Goal: Use online tool/utility: Utilize a website feature to perform a specific function

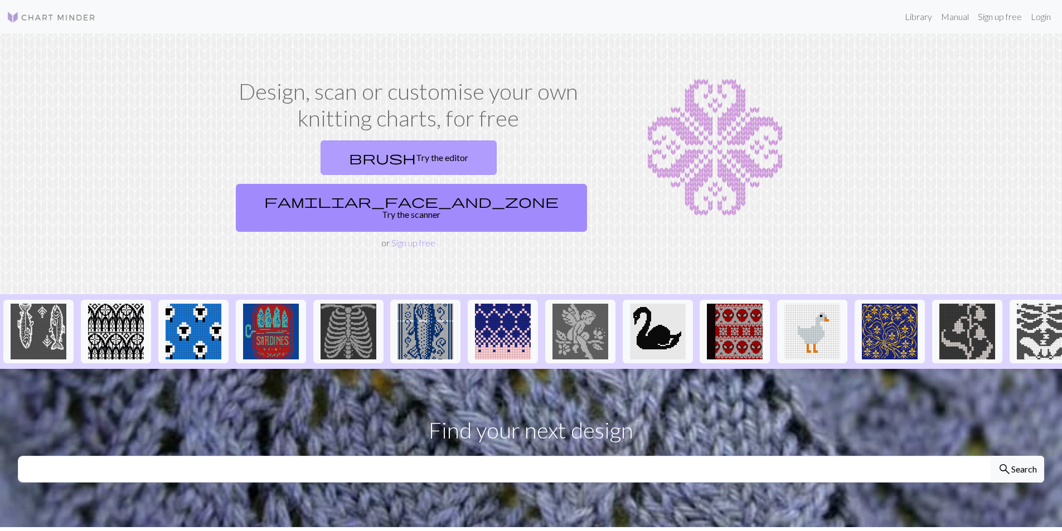
click at [342, 154] on link "brush Try the editor" at bounding box center [408, 157] width 176 height 35
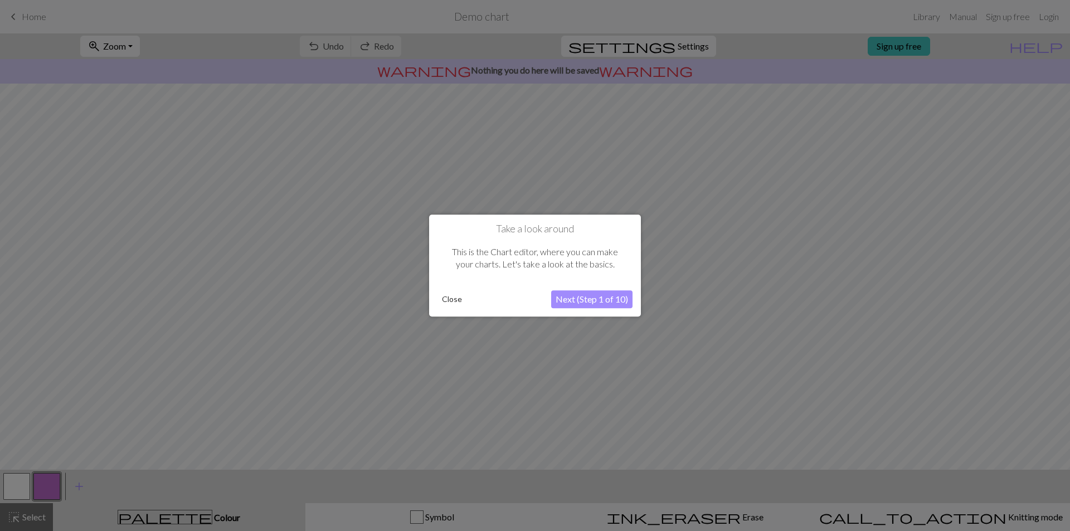
click at [451, 293] on button "Close" at bounding box center [451, 299] width 29 height 17
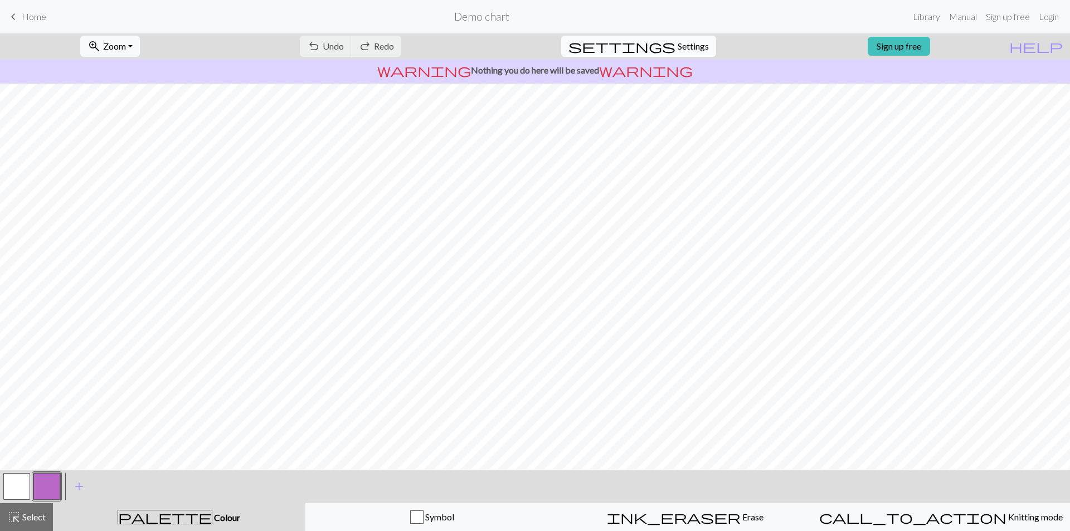
click at [664, 47] on span "settings" at bounding box center [621, 46] width 107 height 16
select select "aran"
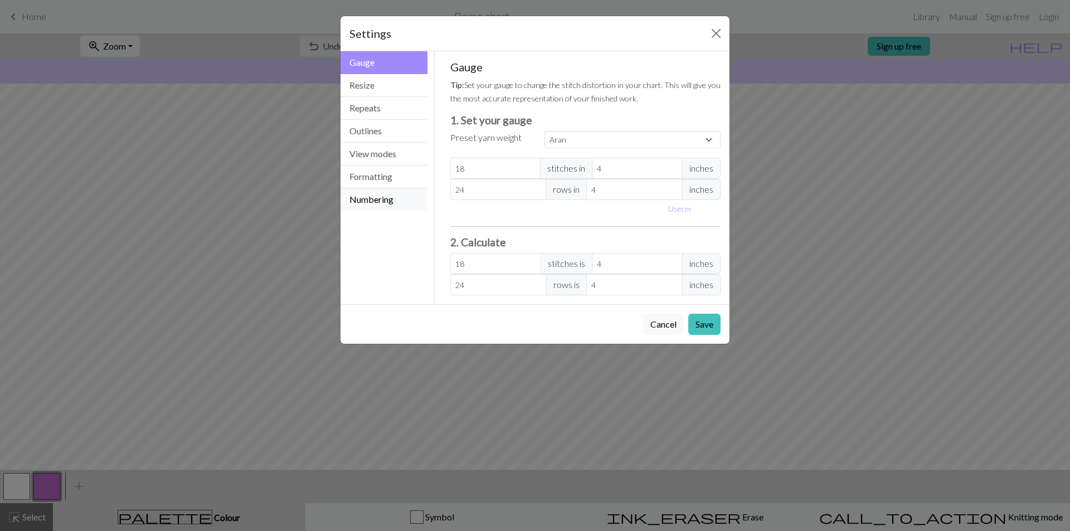
click at [395, 199] on button "Numbering" at bounding box center [383, 199] width 87 height 22
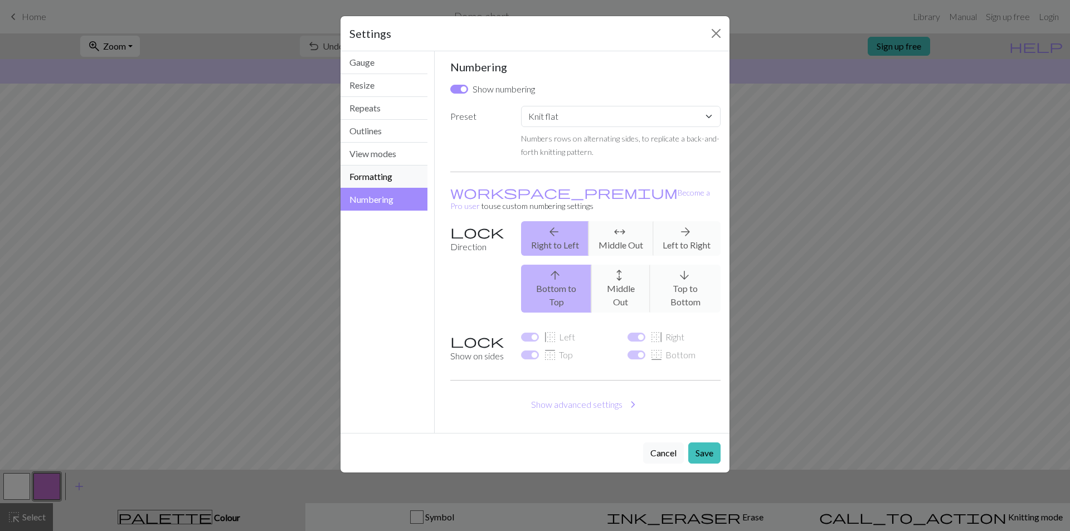
click at [396, 176] on button "Formatting" at bounding box center [383, 176] width 87 height 23
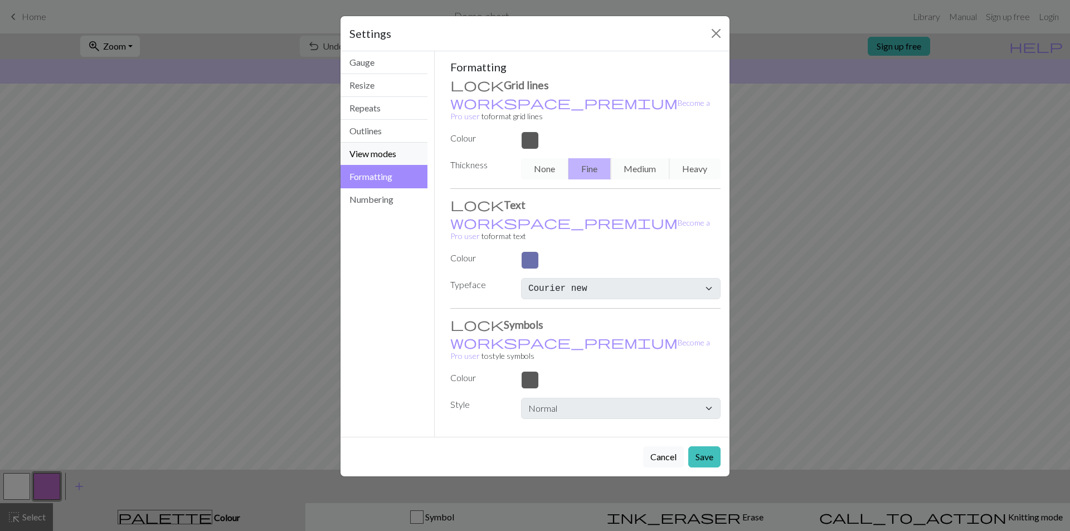
click at [398, 153] on button "View modes" at bounding box center [383, 154] width 87 height 23
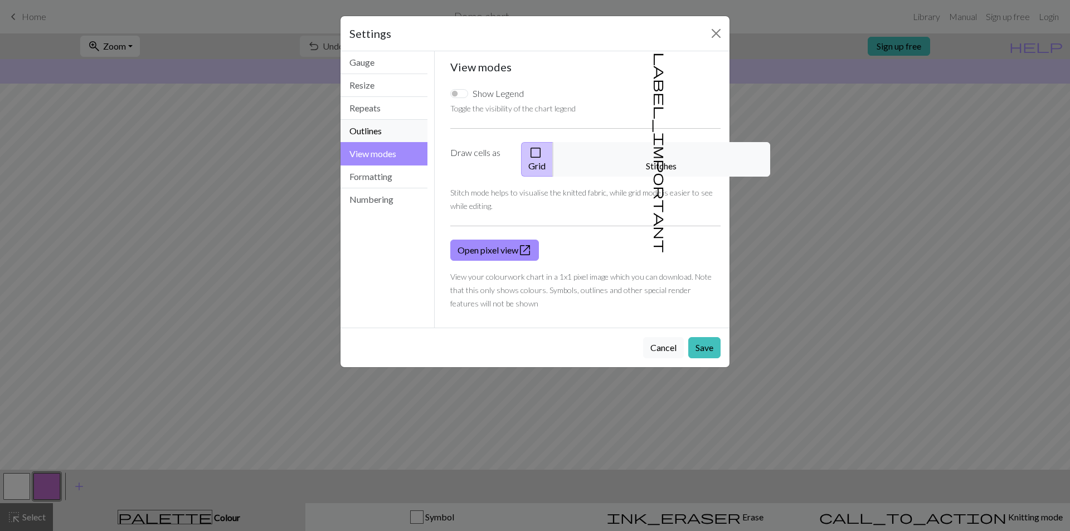
click at [398, 137] on button "Outlines" at bounding box center [383, 131] width 87 height 23
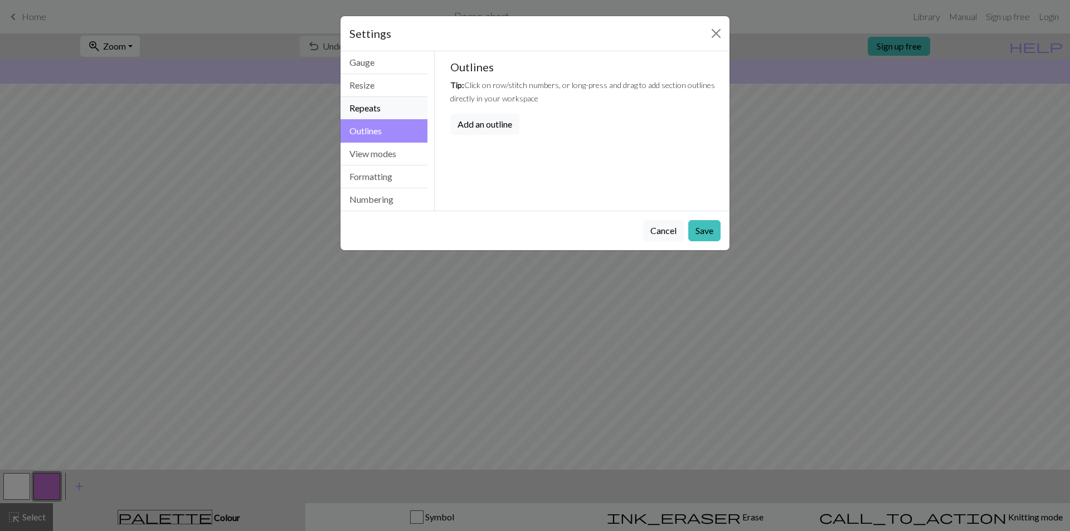
click at [395, 116] on button "Repeats" at bounding box center [383, 108] width 87 height 23
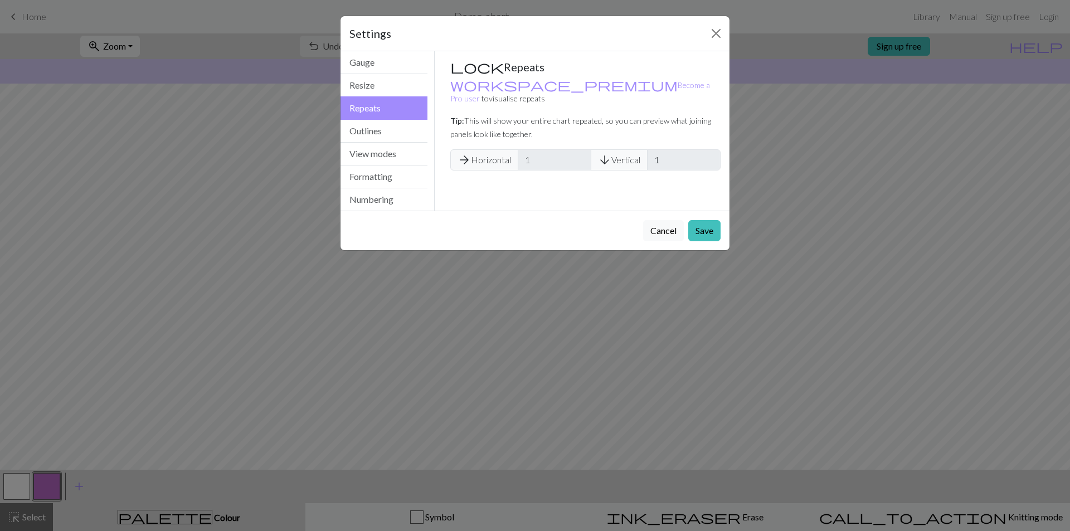
click at [387, 104] on button "Repeats" at bounding box center [383, 107] width 87 height 23
click at [385, 93] on button "Resize" at bounding box center [383, 85] width 87 height 23
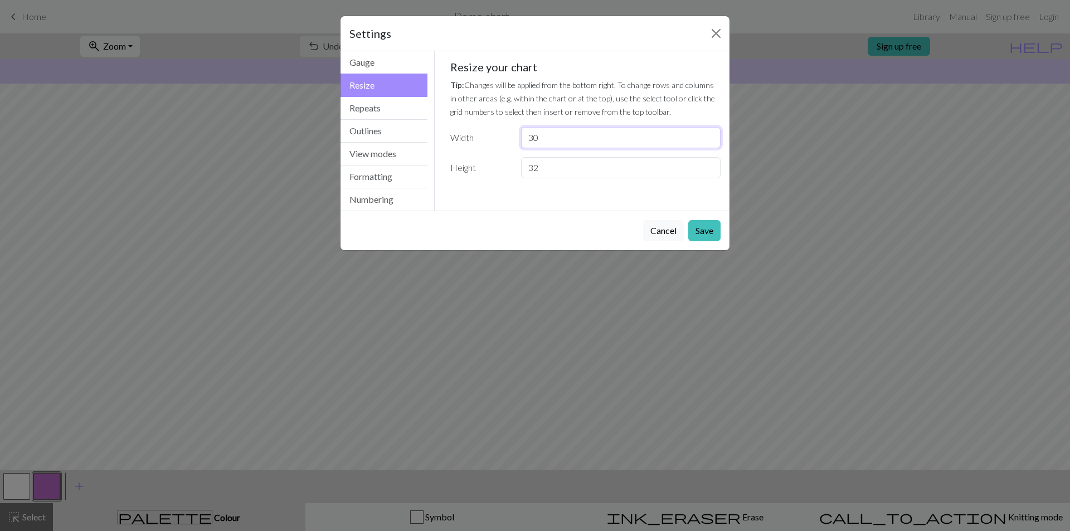
click at [620, 147] on input "30" at bounding box center [620, 137] width 199 height 21
type input "52"
click at [600, 184] on div "Gauge Tip: Set your gauge to change the stitch distortion in your chart. This w…" at bounding box center [585, 123] width 289 height 145
click at [601, 175] on input "32" at bounding box center [620, 167] width 199 height 21
type input "84"
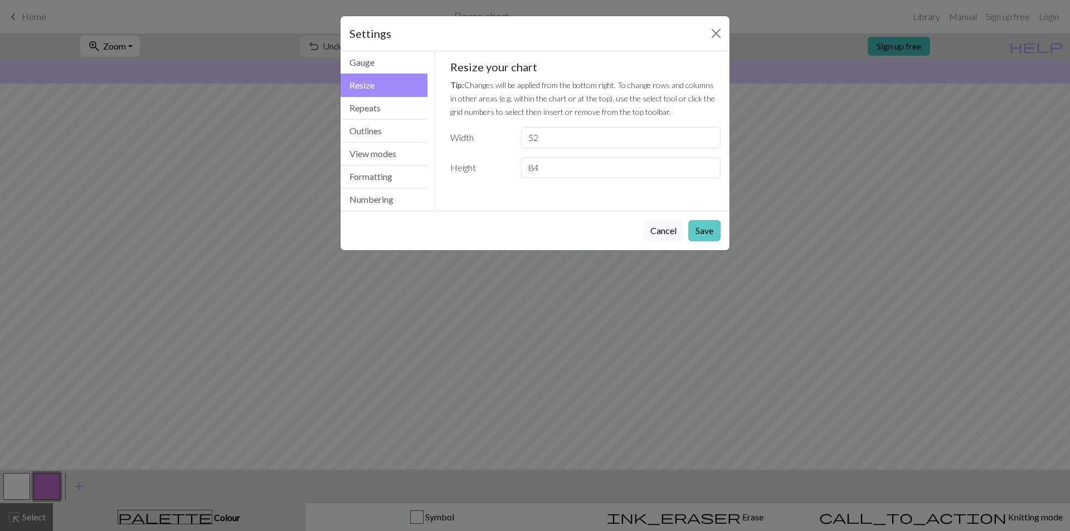
click at [706, 235] on button "Save" at bounding box center [704, 230] width 32 height 21
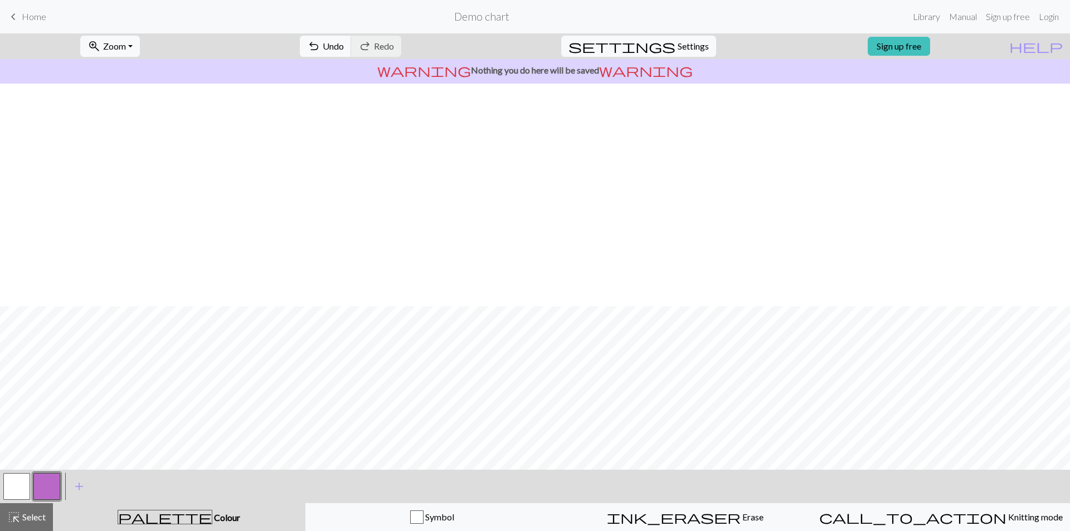
scroll to position [223, 0]
click at [140, 42] on button "zoom_in Zoom Zoom" at bounding box center [110, 46] width 60 height 21
click at [158, 138] on button "50%" at bounding box center [125, 134] width 88 height 18
click at [45, 512] on span "Select" at bounding box center [33, 517] width 25 height 11
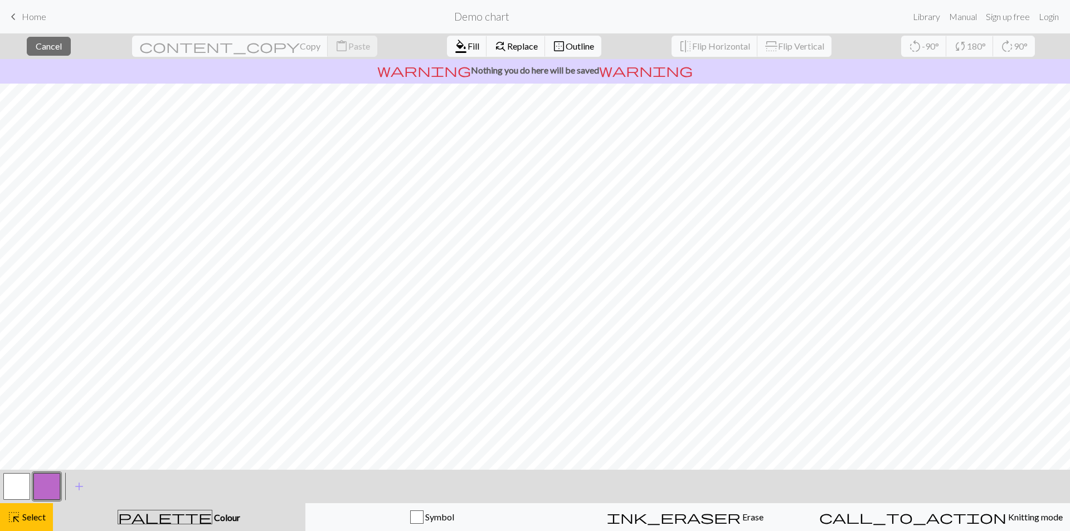
click at [20, 490] on button "button" at bounding box center [16, 486] width 27 height 27
click at [468, 47] on span "Fill" at bounding box center [474, 46] width 12 height 11
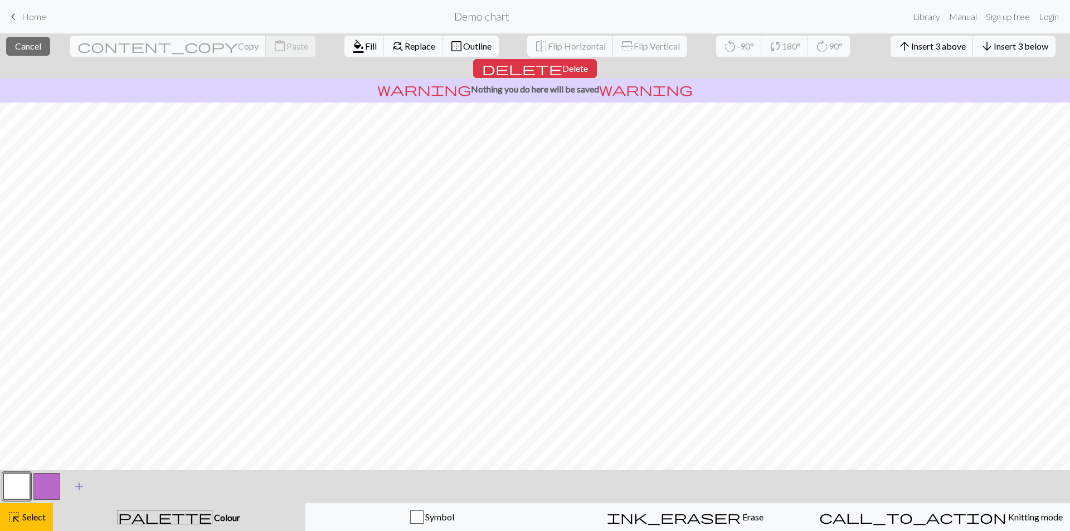
click at [82, 493] on span "add" at bounding box center [78, 487] width 13 height 16
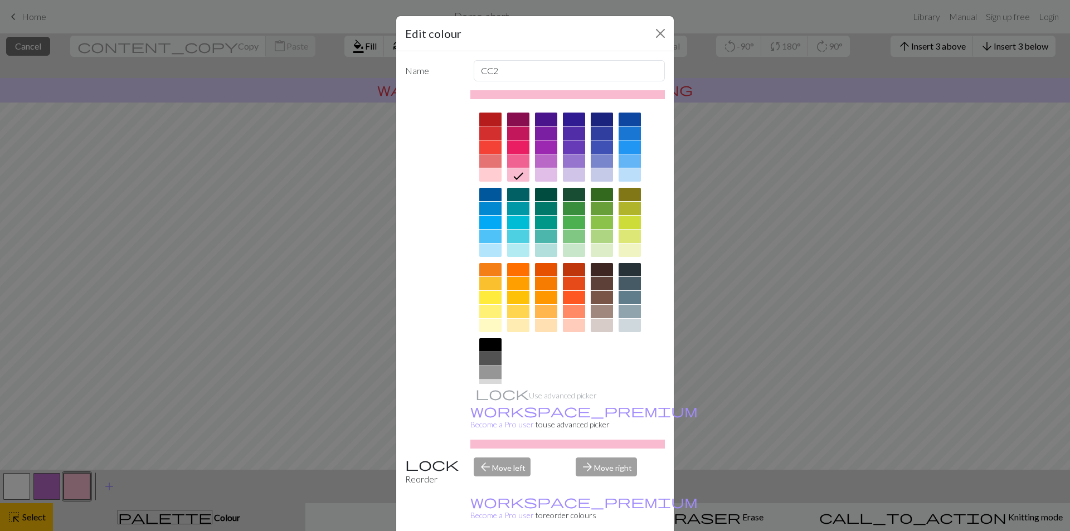
click at [492, 114] on div at bounding box center [490, 119] width 22 height 13
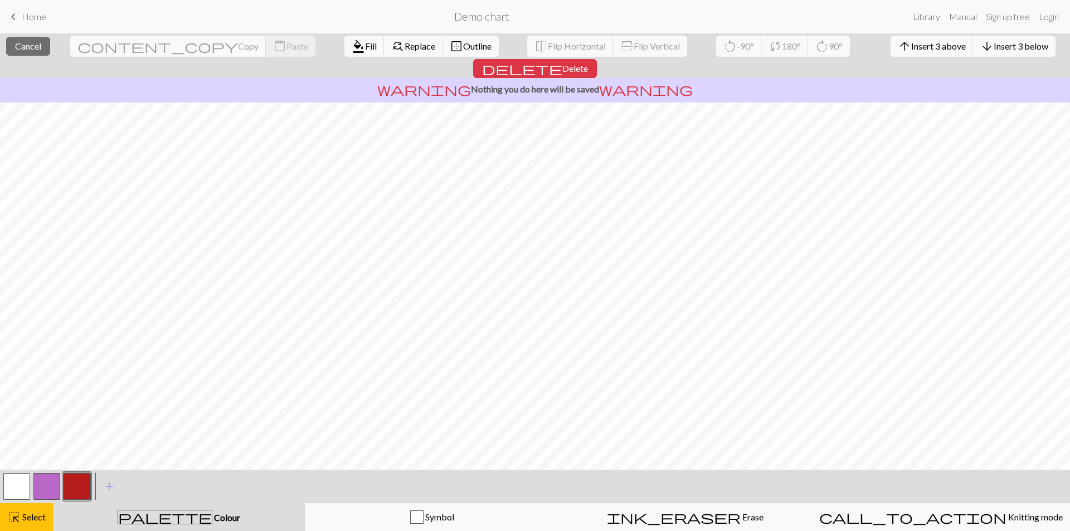
click at [84, 491] on button "button" at bounding box center [77, 486] width 27 height 27
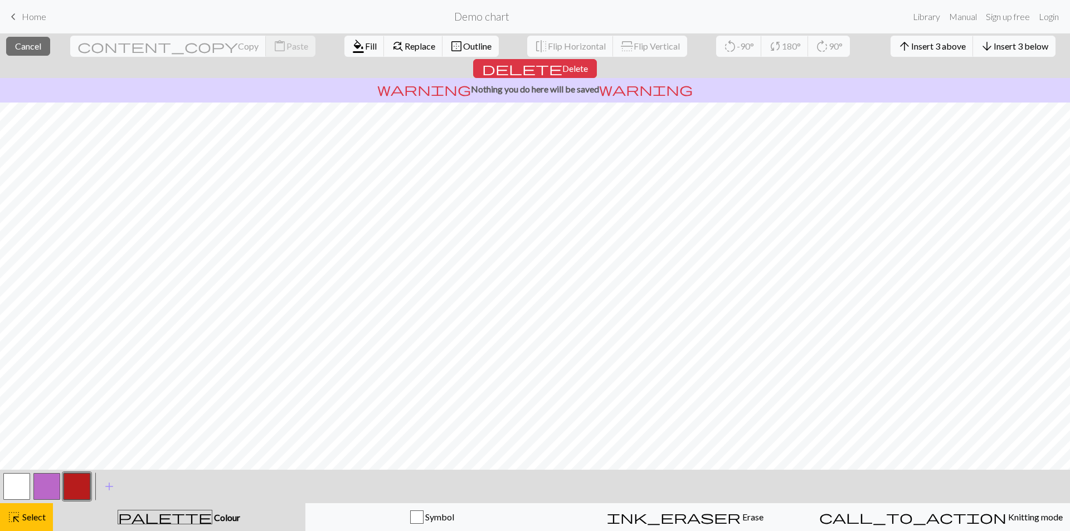
click at [79, 505] on button "palette Colour Colour" at bounding box center [179, 517] width 252 height 28
click at [352, 45] on span "format_color_fill" at bounding box center [358, 46] width 13 height 16
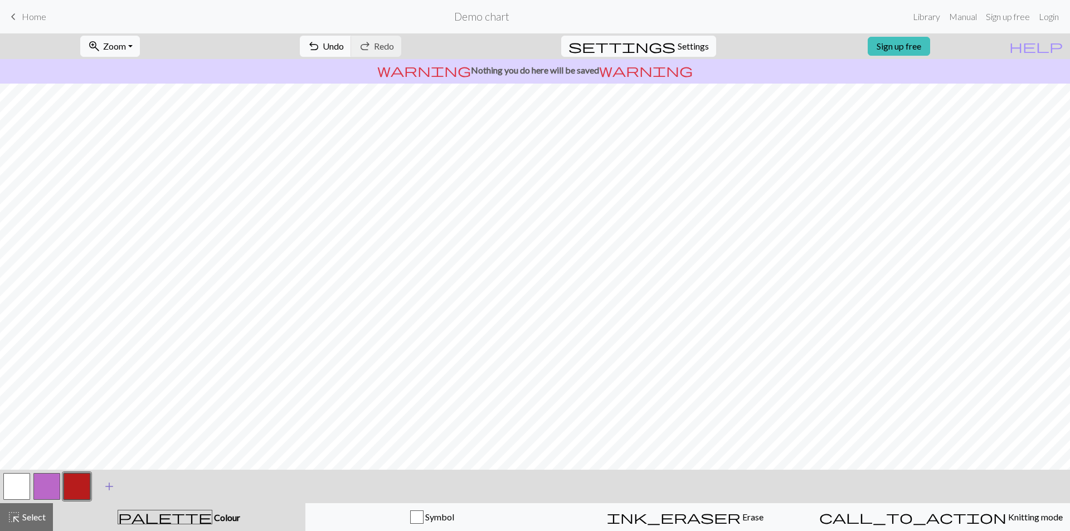
click at [105, 485] on span "add" at bounding box center [109, 487] width 13 height 16
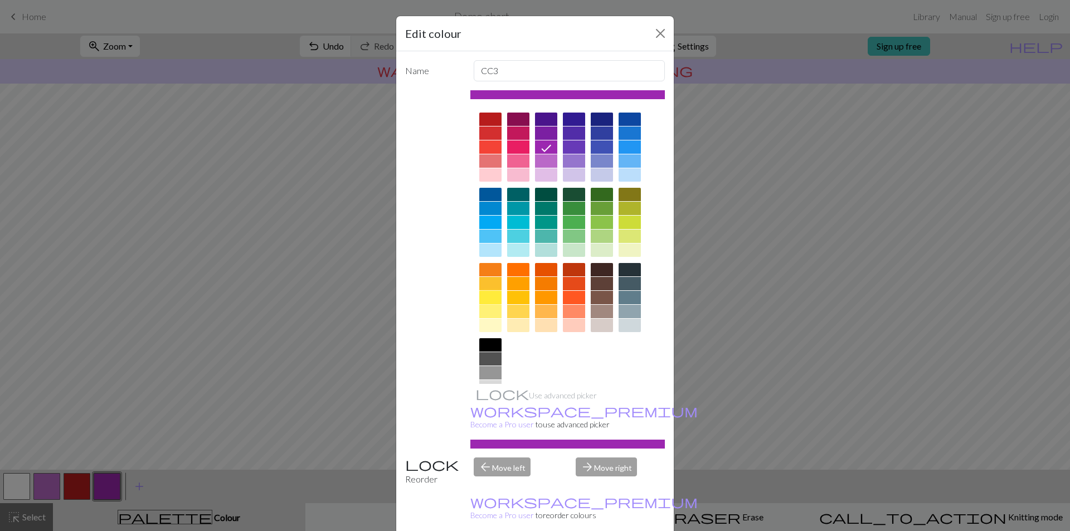
click at [484, 301] on div at bounding box center [490, 297] width 22 height 13
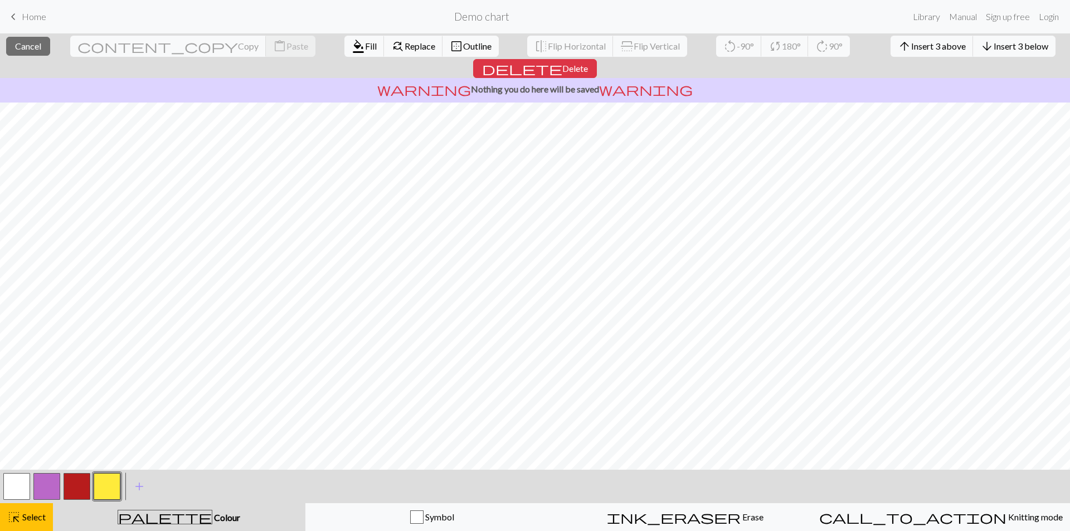
click at [336, 57] on div "format_color_fill Fill find_replace Replace border_outer Outline" at bounding box center [421, 46] width 171 height 26
click at [365, 41] on span "Fill" at bounding box center [371, 46] width 12 height 11
click at [84, 489] on button "button" at bounding box center [77, 486] width 27 height 27
click at [352, 49] on span "format_color_fill" at bounding box center [358, 46] width 13 height 16
click at [109, 496] on button "button" at bounding box center [107, 486] width 27 height 27
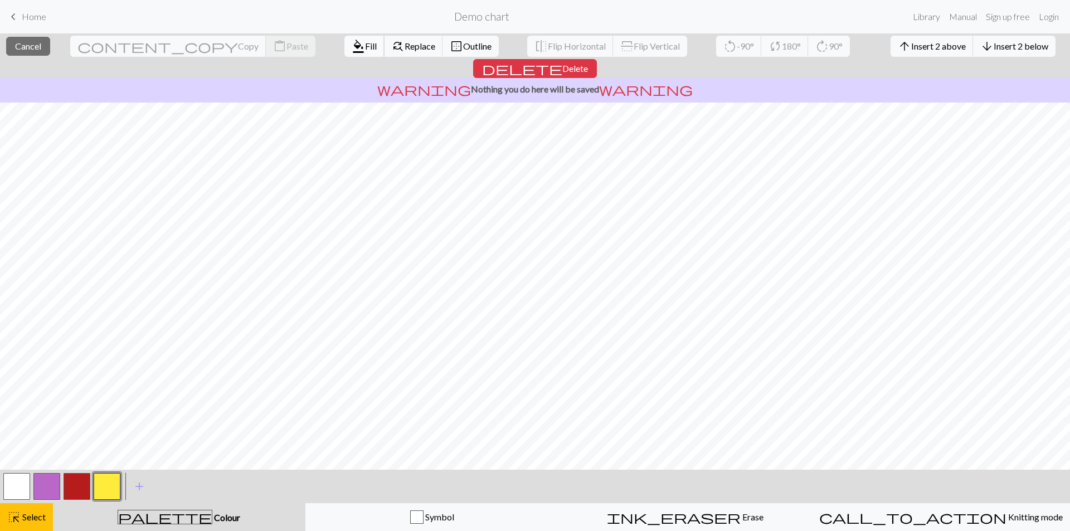
click at [344, 39] on button "format_color_fill Fill" at bounding box center [364, 46] width 40 height 21
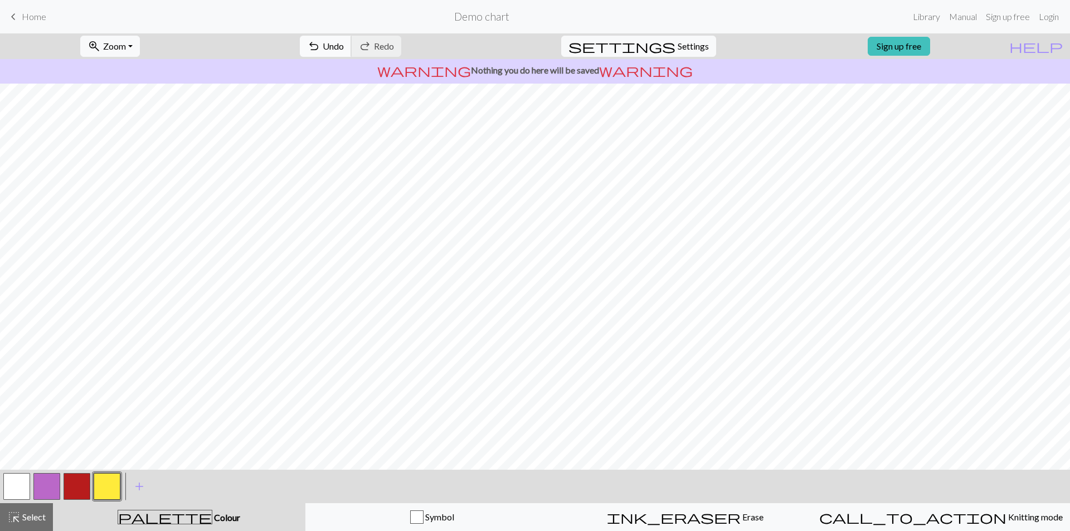
click at [352, 38] on button "undo Undo Undo" at bounding box center [326, 46] width 52 height 21
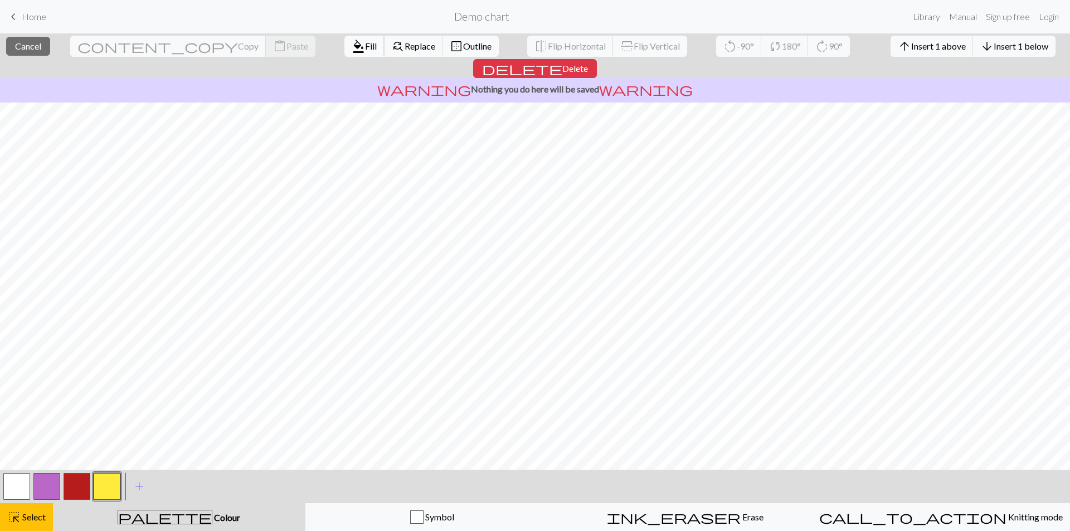
click at [352, 46] on span "format_color_fill" at bounding box center [358, 46] width 13 height 16
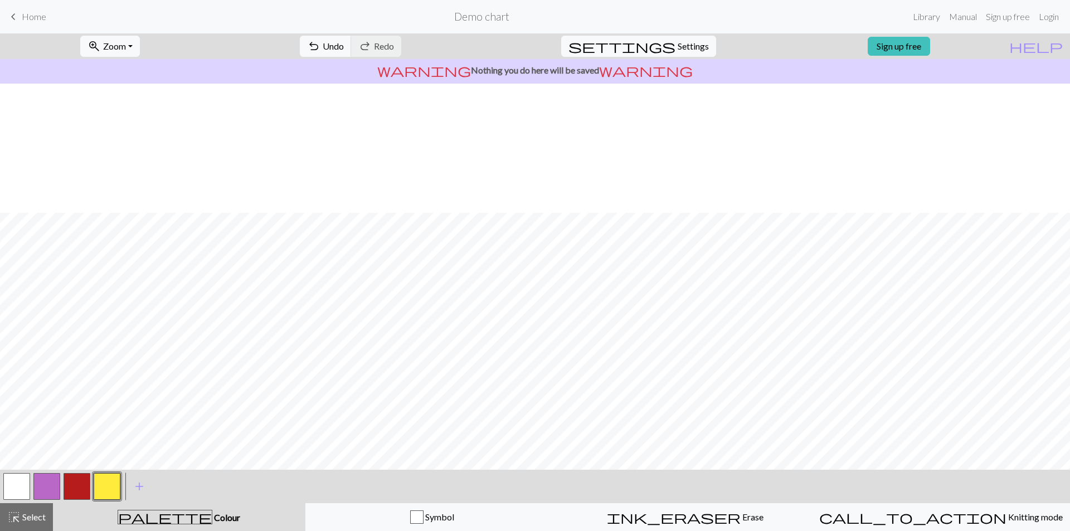
scroll to position [129, 0]
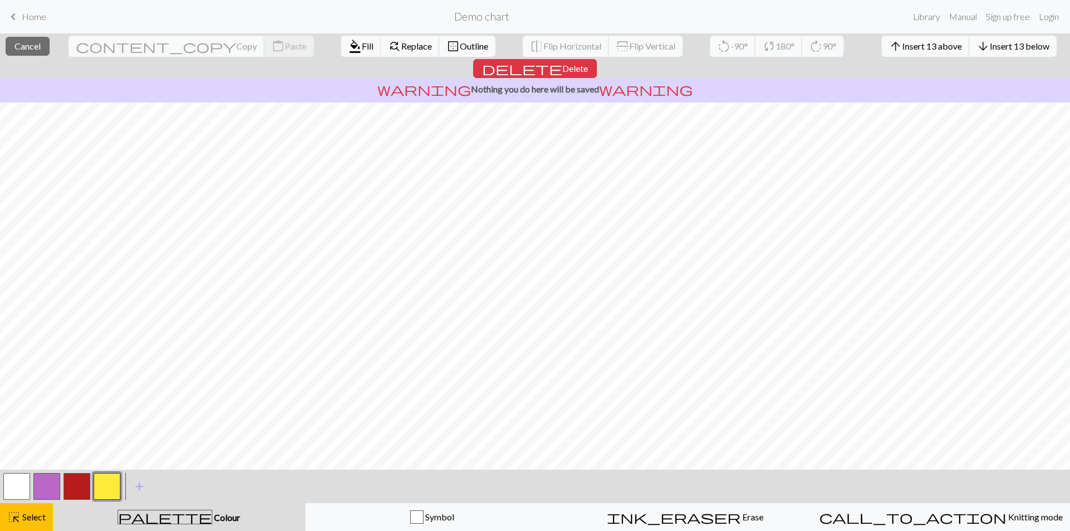
click at [26, 492] on button "button" at bounding box center [16, 486] width 27 height 27
click at [362, 47] on span "Fill" at bounding box center [368, 46] width 12 height 11
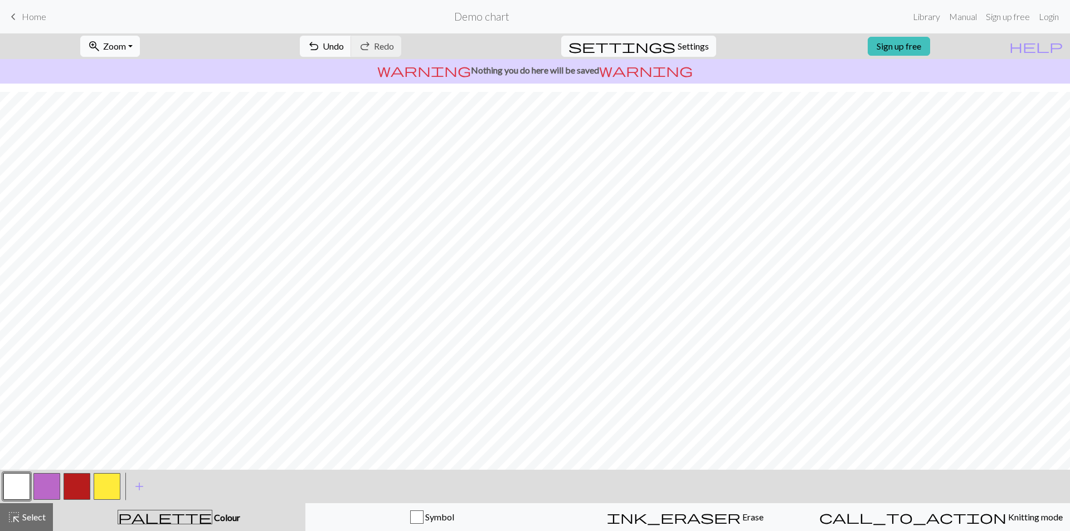
click at [101, 41] on span "zoom_in" at bounding box center [93, 46] width 13 height 16
click at [148, 153] on button "100%" at bounding box center [125, 152] width 88 height 18
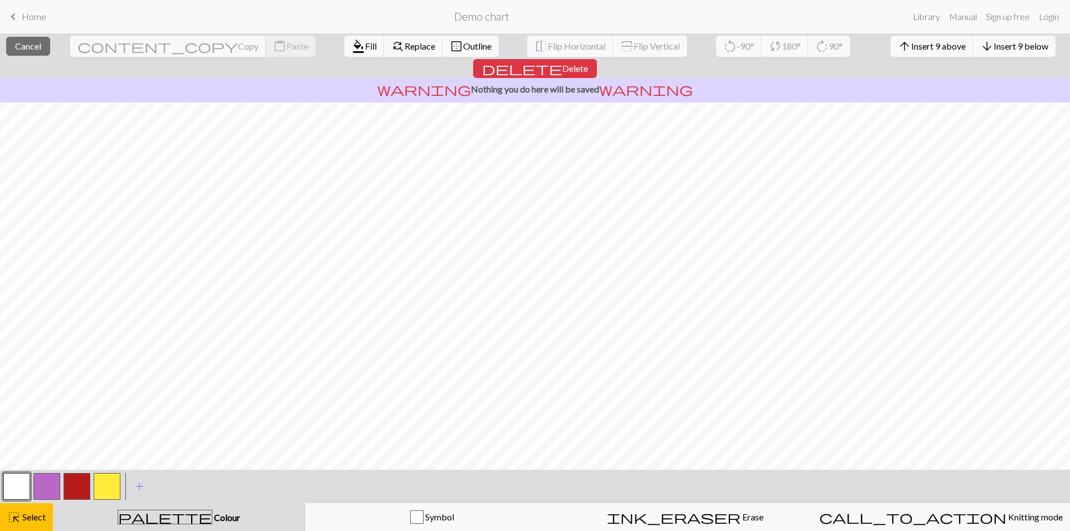
click at [82, 492] on button "button" at bounding box center [77, 486] width 27 height 27
click at [336, 57] on div "format_color_fill Fill find_replace Replace border_outer Outline" at bounding box center [421, 46] width 171 height 26
click at [352, 50] on span "format_color_fill" at bounding box center [358, 46] width 13 height 16
click at [101, 496] on button "button" at bounding box center [107, 486] width 27 height 27
click at [365, 50] on span "Fill" at bounding box center [371, 46] width 12 height 11
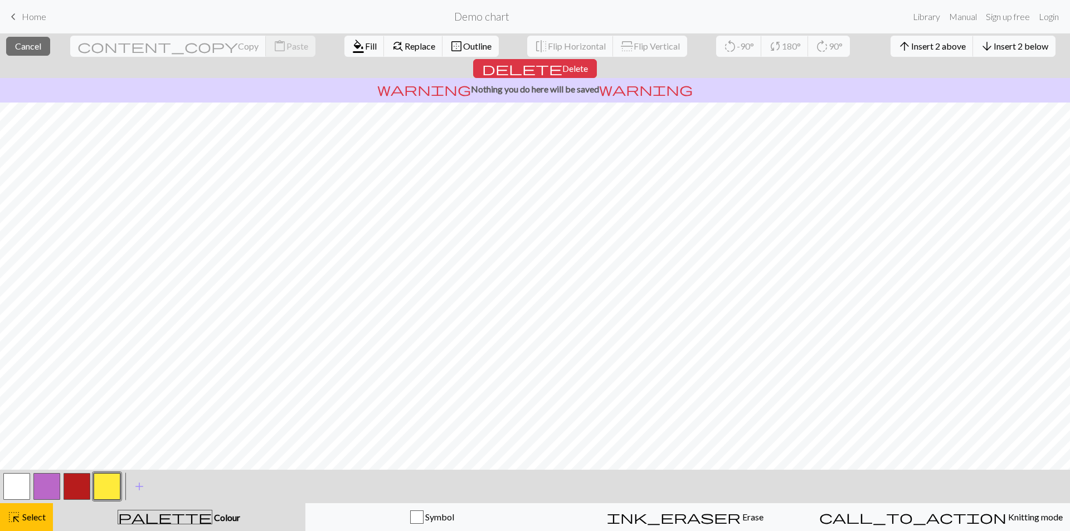
click at [85, 481] on button "button" at bounding box center [77, 486] width 27 height 27
click at [344, 40] on button "format_color_fill Fill" at bounding box center [364, 46] width 40 height 21
click at [103, 494] on button "button" at bounding box center [107, 486] width 27 height 27
click at [365, 46] on span "Fill" at bounding box center [371, 46] width 12 height 11
click at [69, 486] on button "button" at bounding box center [77, 486] width 27 height 27
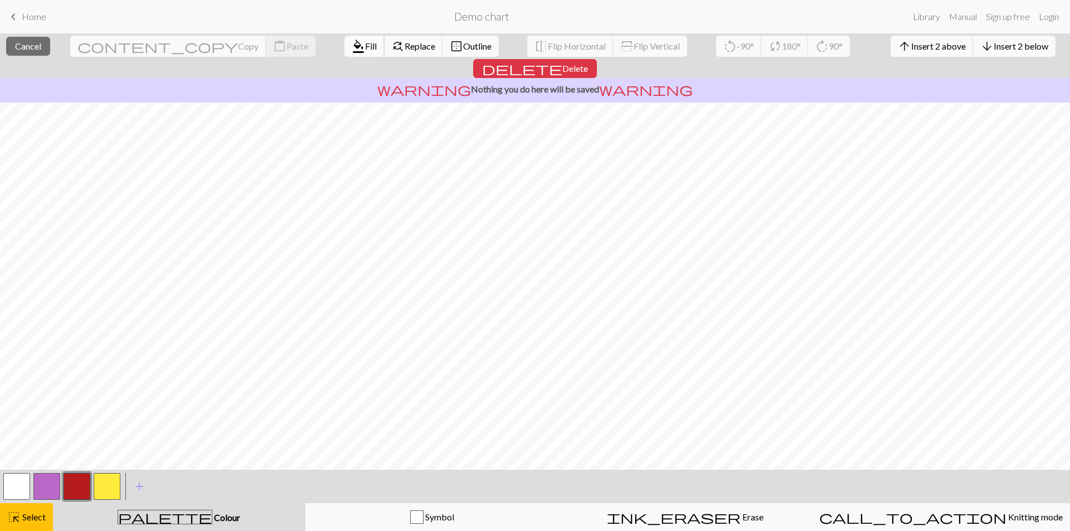
click at [365, 42] on span "Fill" at bounding box center [371, 46] width 12 height 11
click at [107, 490] on button "button" at bounding box center [107, 486] width 27 height 27
click at [245, 33] on nav "keyboard_arrow_left Home Demo chart Library Manual Sign up free Login" at bounding box center [535, 16] width 1070 height 33
click at [365, 45] on span "Fill" at bounding box center [371, 46] width 12 height 11
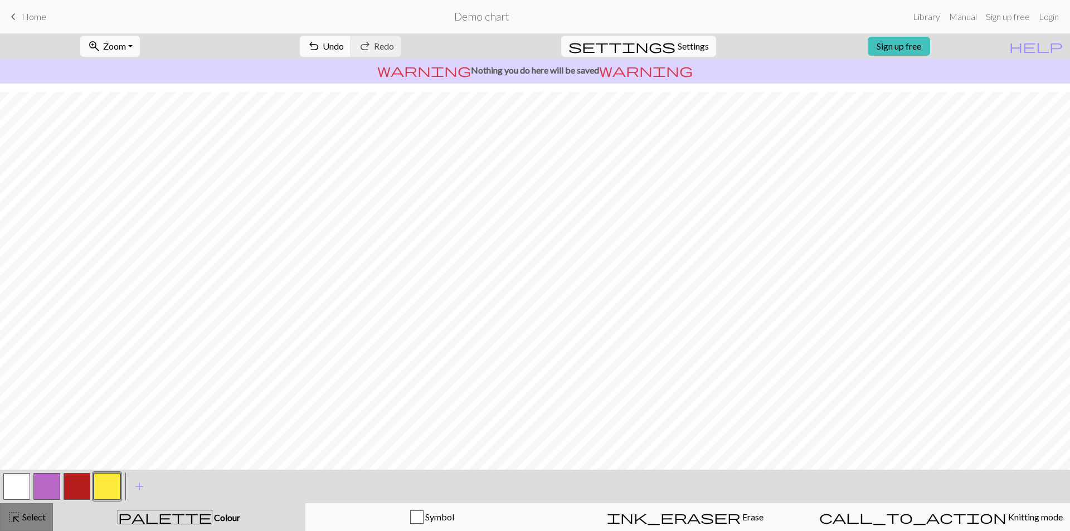
click at [35, 519] on span "Select" at bounding box center [33, 517] width 25 height 11
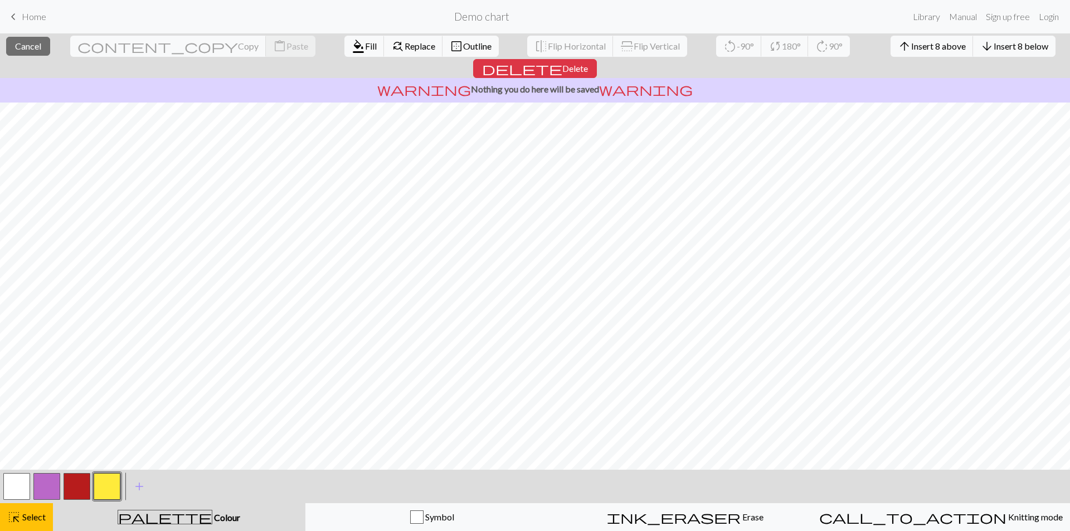
click at [77, 484] on button "button" at bounding box center [77, 486] width 27 height 27
click at [344, 42] on button "format_color_fill Fill" at bounding box center [364, 46] width 40 height 21
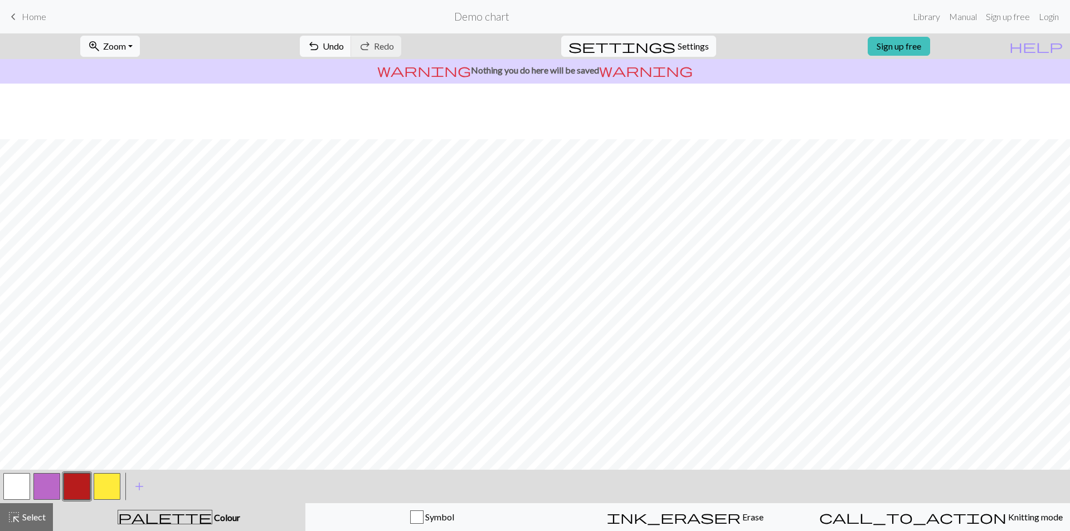
scroll to position [330, 0]
click at [140, 44] on button "zoom_in Zoom Zoom" at bounding box center [110, 46] width 60 height 21
click at [123, 134] on button "50%" at bounding box center [125, 134] width 88 height 18
click at [26, 518] on span "Select" at bounding box center [33, 517] width 25 height 11
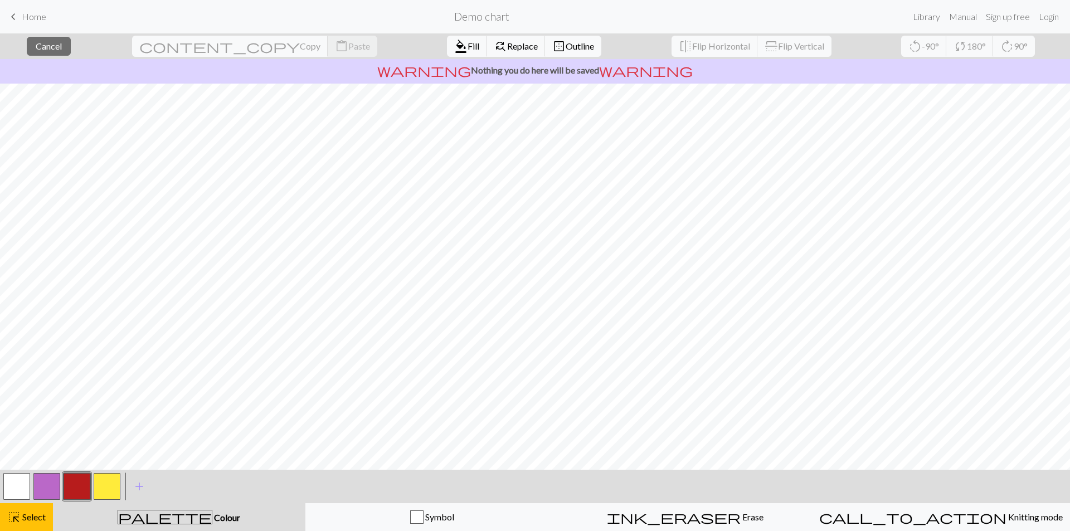
click at [99, 491] on button "button" at bounding box center [107, 486] width 27 height 27
click at [468, 42] on span "Fill" at bounding box center [474, 46] width 12 height 11
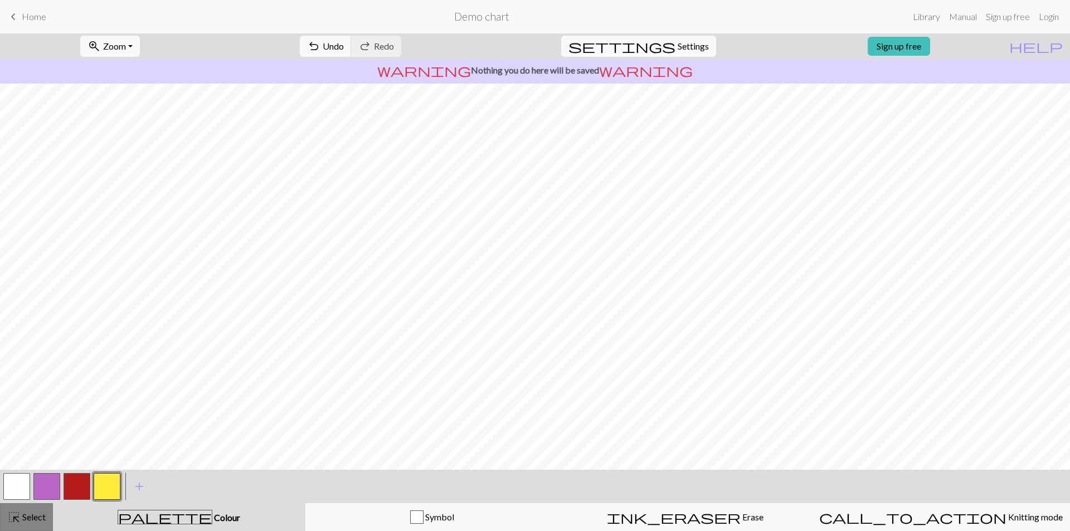
click at [37, 523] on div "highlight_alt Select Select" at bounding box center [26, 516] width 38 height 13
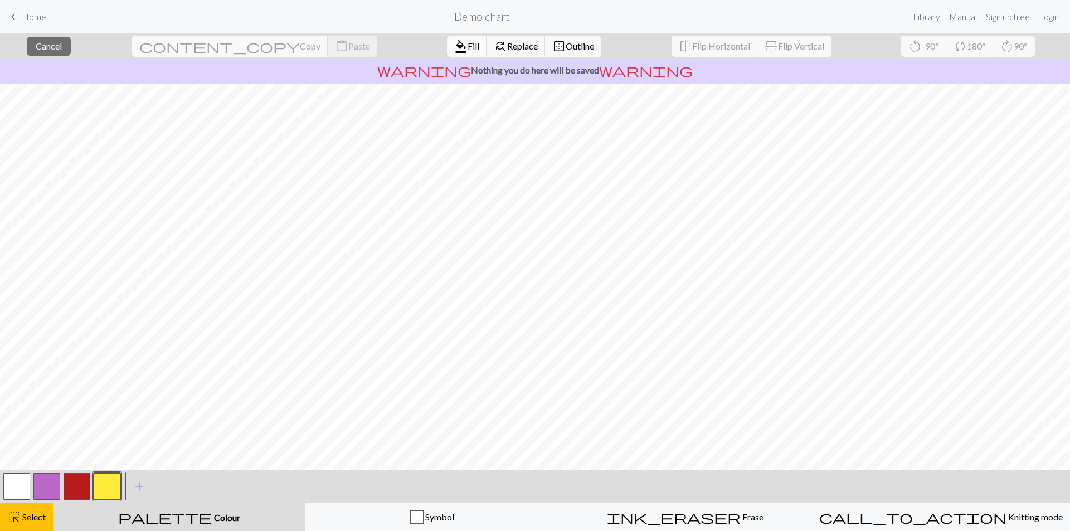
click at [468, 46] on span "Fill" at bounding box center [474, 46] width 12 height 11
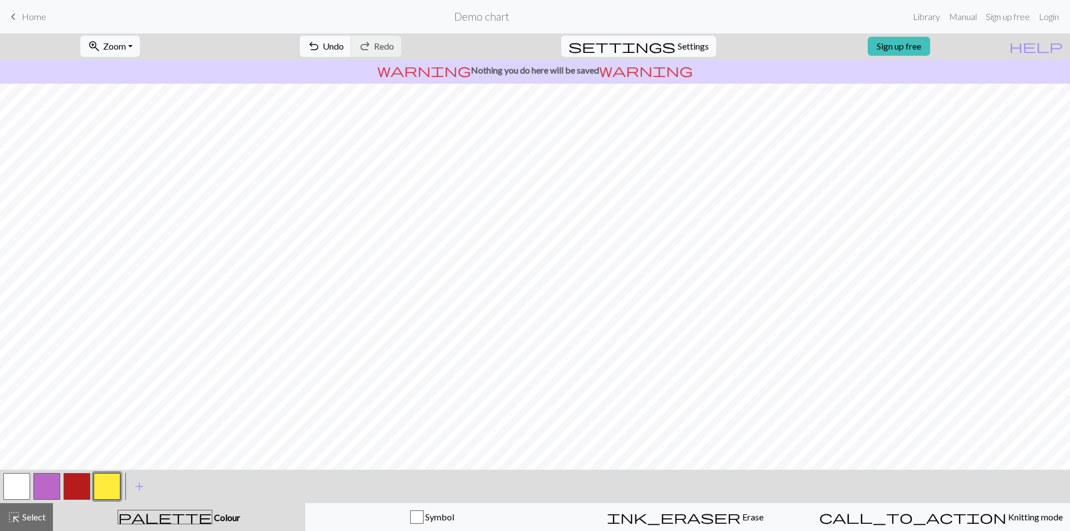
click at [77, 478] on button "button" at bounding box center [77, 486] width 27 height 27
drag, startPoint x: 77, startPoint y: 478, endPoint x: 76, endPoint y: 493, distance: 14.5
click at [76, 493] on button "button" at bounding box center [77, 486] width 27 height 27
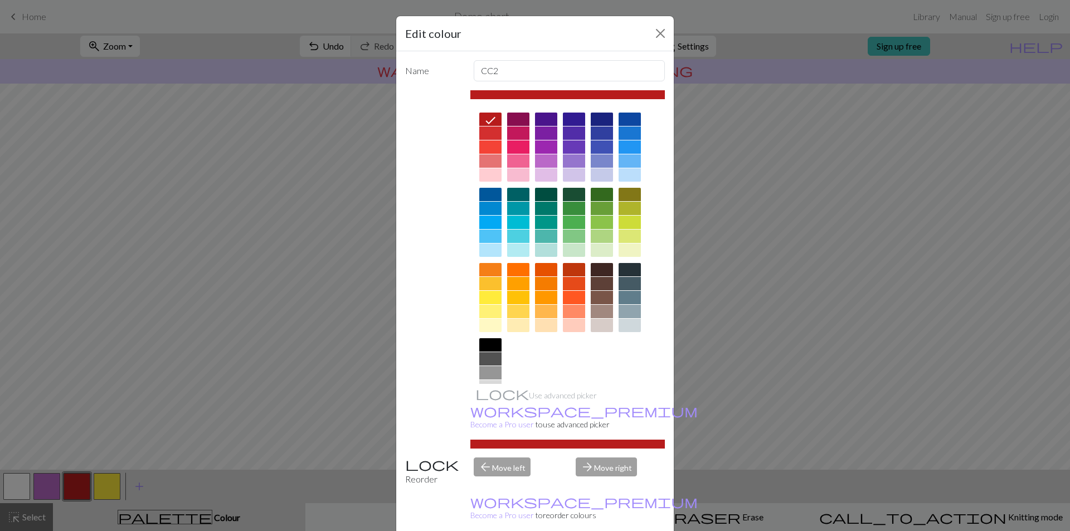
click at [221, 378] on div "Edit colour Name CC2 Use advanced picker workspace_premium Become a Pro user to…" at bounding box center [535, 265] width 1070 height 531
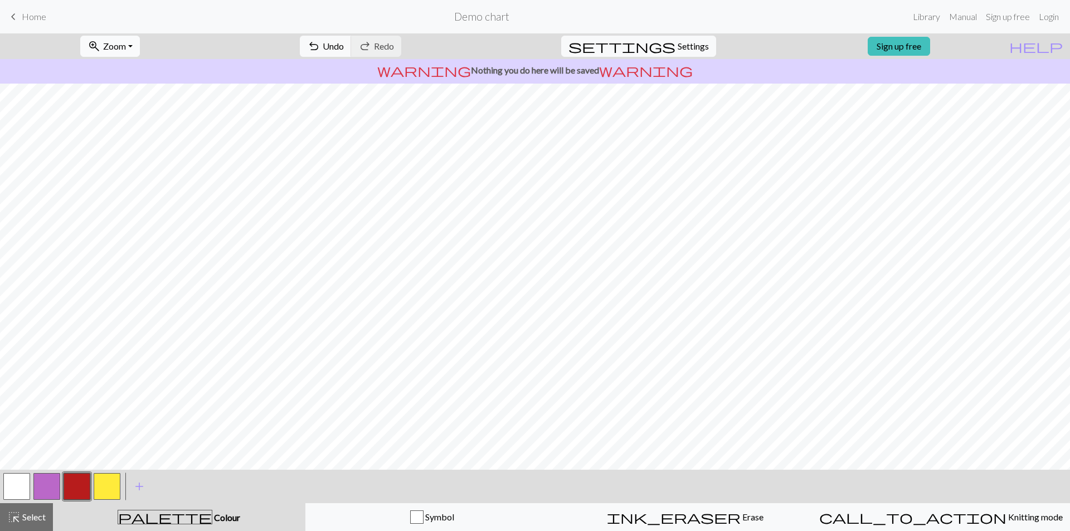
click at [135, 40] on button "zoom_in Zoom Zoom" at bounding box center [110, 46] width 60 height 21
click at [123, 170] on button "150%" at bounding box center [125, 169] width 88 height 18
click at [863, 470] on div "< > add Add a colour" at bounding box center [535, 486] width 1070 height 33
click at [122, 40] on button "zoom_in Zoom Zoom" at bounding box center [110, 46] width 60 height 21
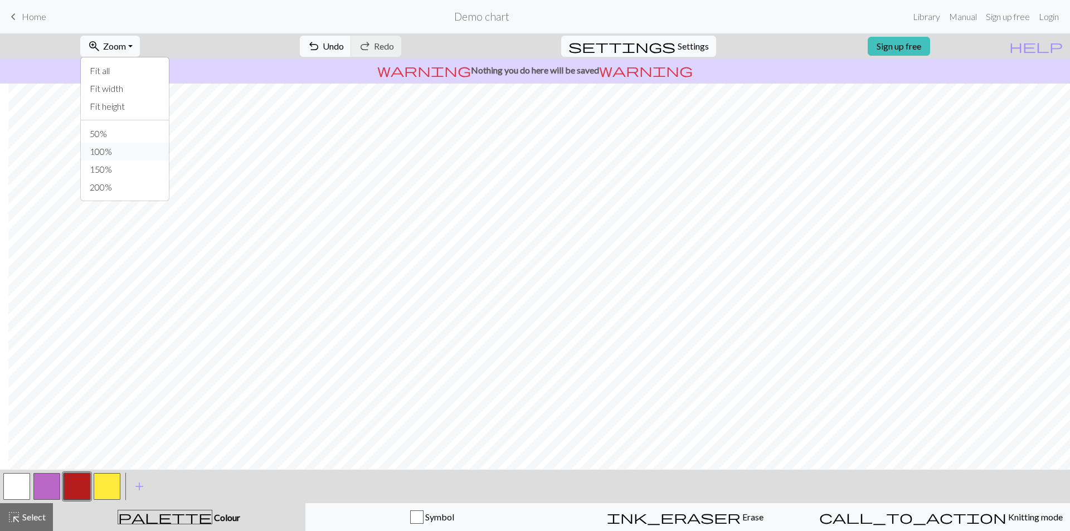
click at [116, 160] on button "100%" at bounding box center [125, 152] width 88 height 18
click at [32, 516] on span "Select" at bounding box center [33, 517] width 25 height 11
click at [33, 520] on span "Select" at bounding box center [33, 517] width 25 height 11
click at [129, 55] on button "zoom_in Zoom Zoom" at bounding box center [110, 46] width 60 height 21
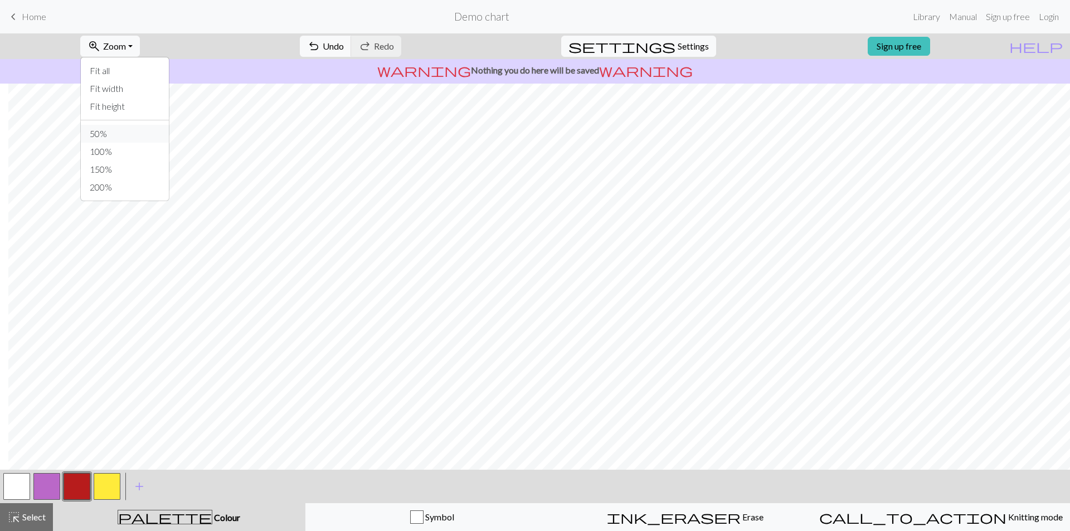
click at [123, 140] on button "50%" at bounding box center [125, 134] width 88 height 18
click at [23, 520] on span "Select" at bounding box center [33, 517] width 25 height 11
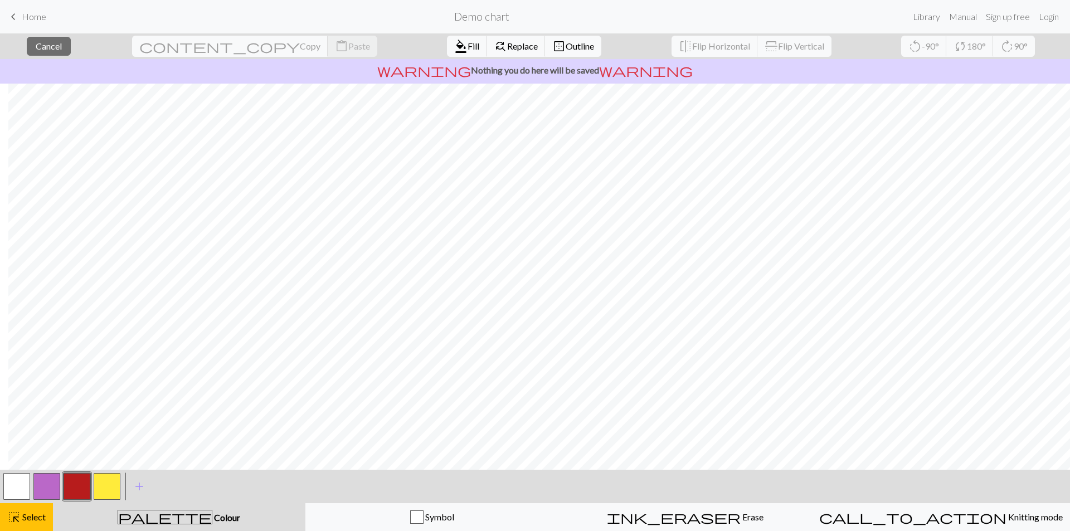
click at [84, 481] on button "button" at bounding box center [77, 486] width 27 height 27
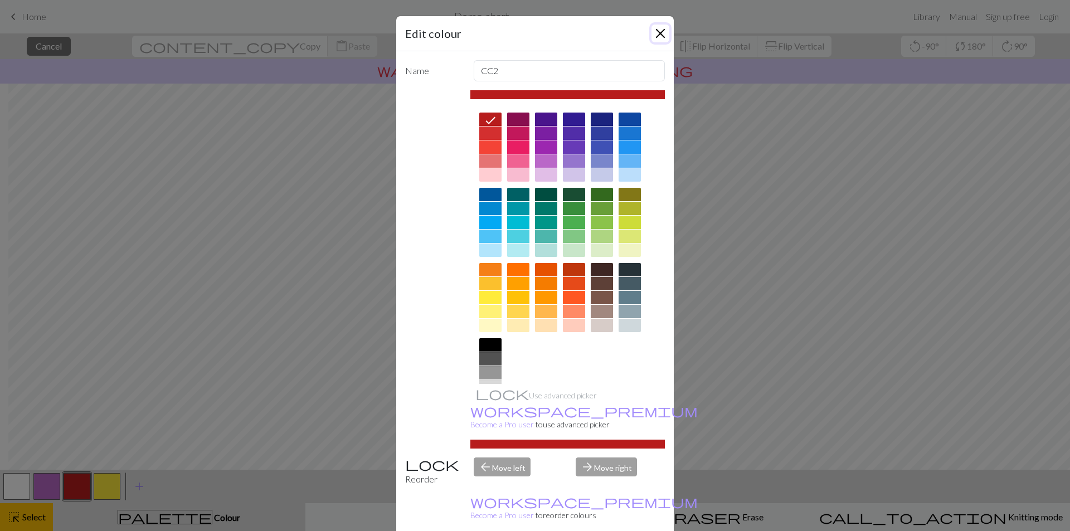
click at [659, 28] on button "Close" at bounding box center [660, 34] width 18 height 18
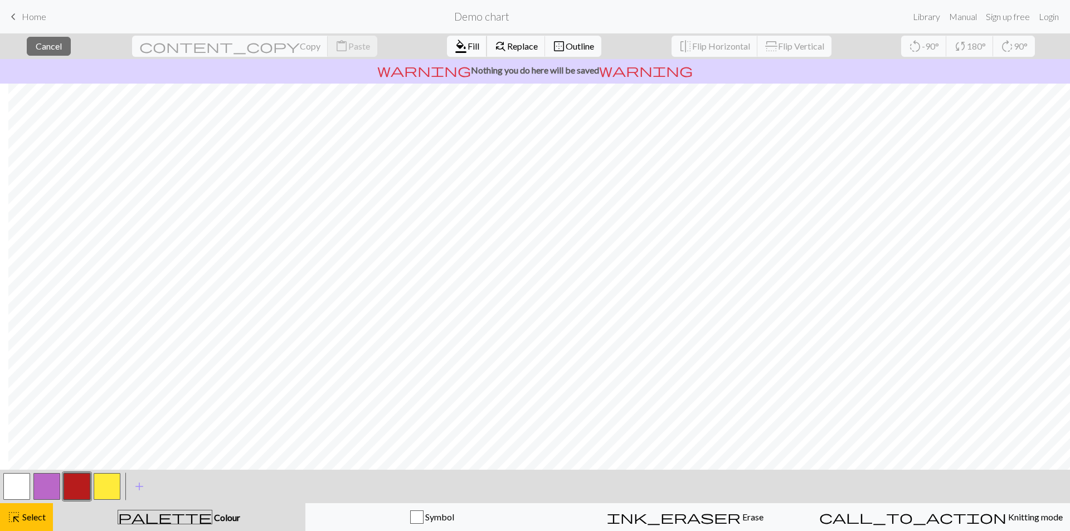
click at [468, 46] on span "Fill" at bounding box center [474, 46] width 12 height 11
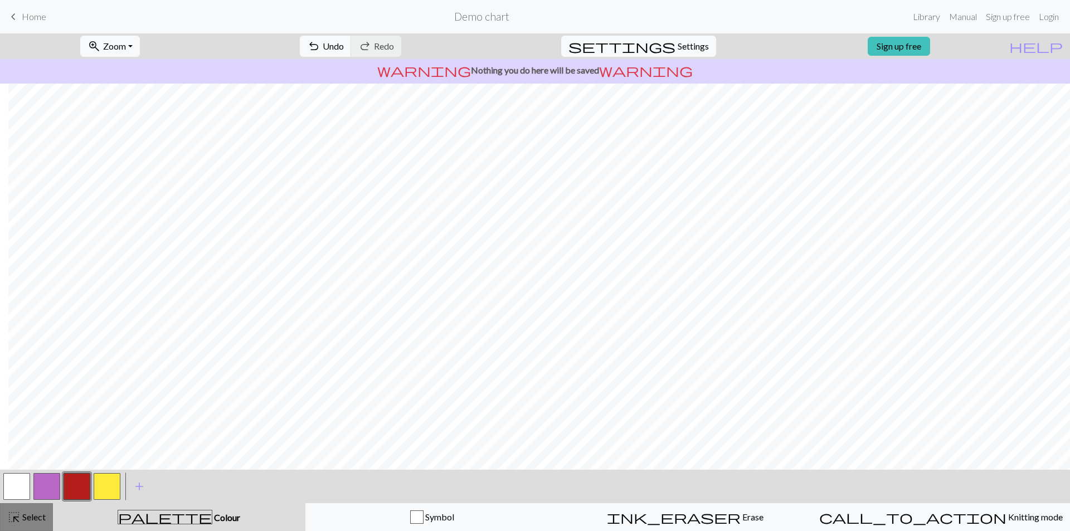
click at [32, 517] on span "Select" at bounding box center [33, 517] width 25 height 11
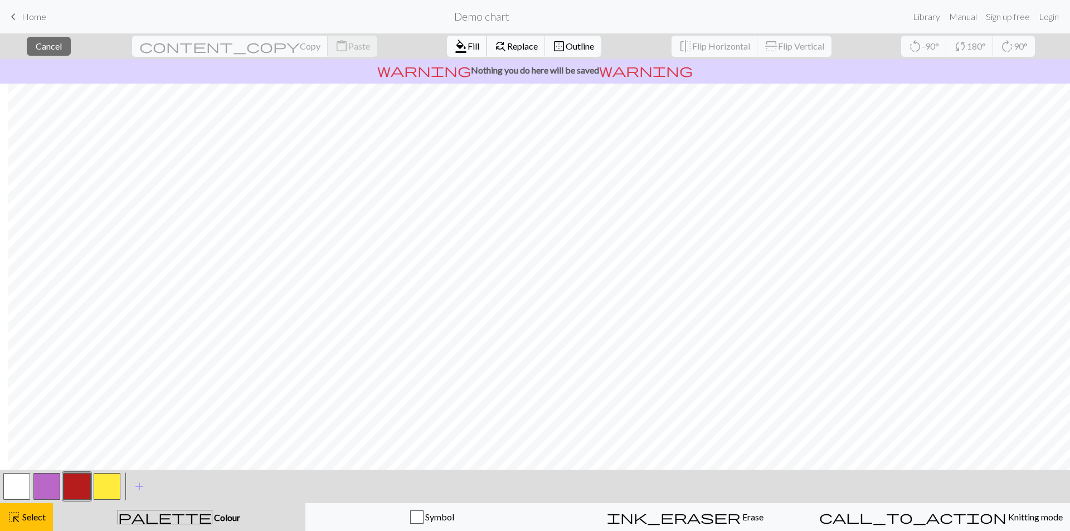
click at [454, 52] on span "format_color_fill" at bounding box center [460, 46] width 13 height 16
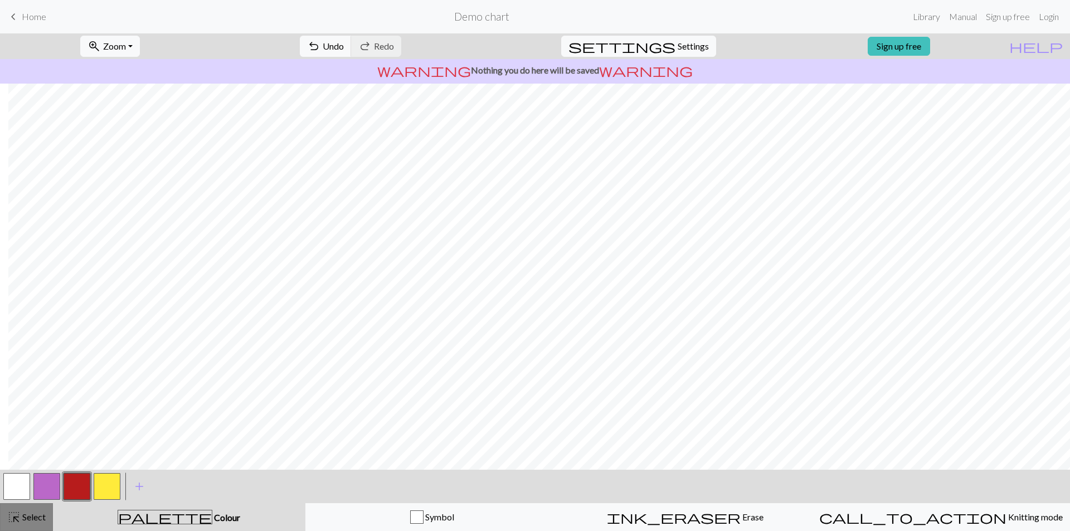
click at [30, 529] on button "highlight_alt Select Select" at bounding box center [26, 517] width 53 height 28
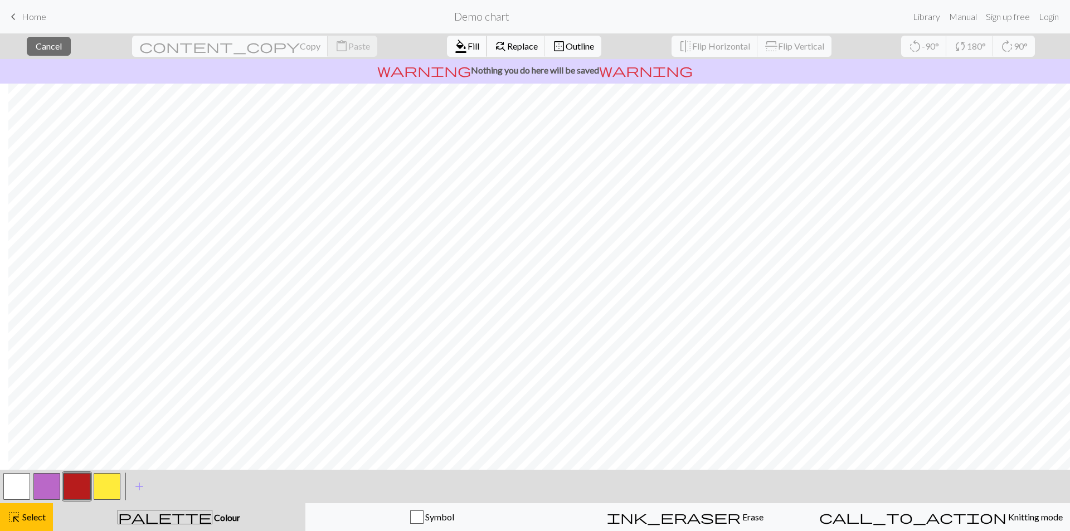
click at [468, 46] on span "Fill" at bounding box center [474, 46] width 12 height 11
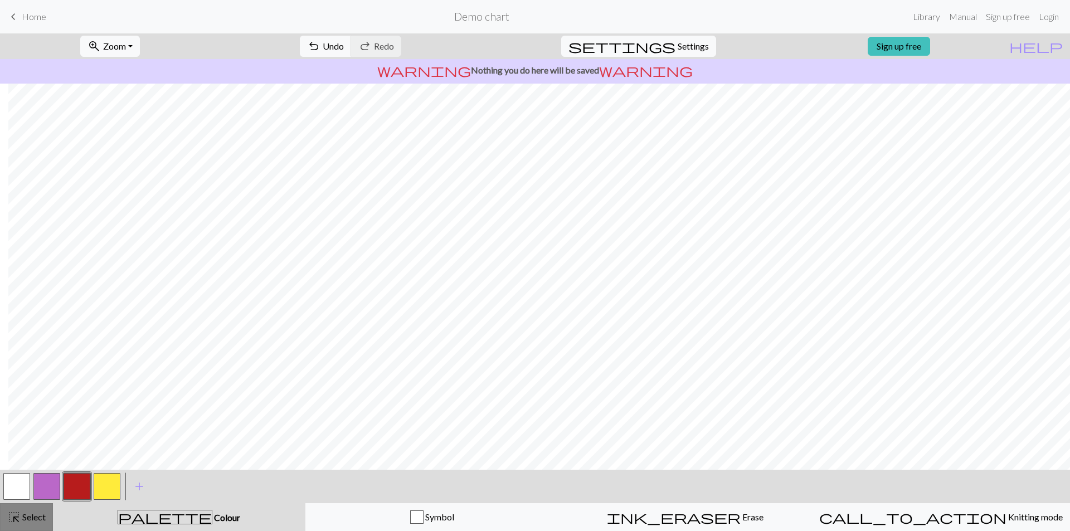
click at [32, 507] on button "highlight_alt Select Select" at bounding box center [26, 517] width 53 height 28
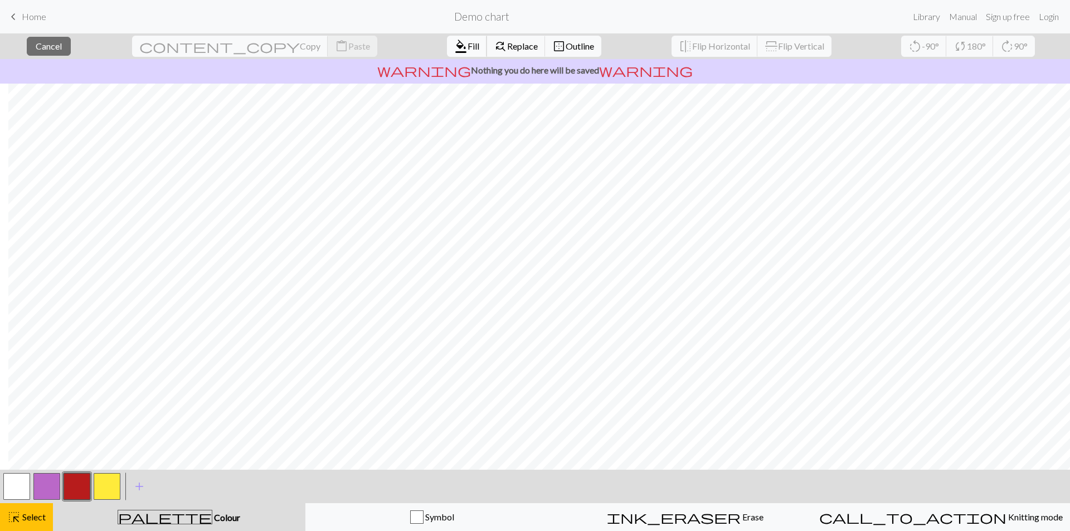
click at [468, 46] on span "Fill" at bounding box center [474, 46] width 12 height 11
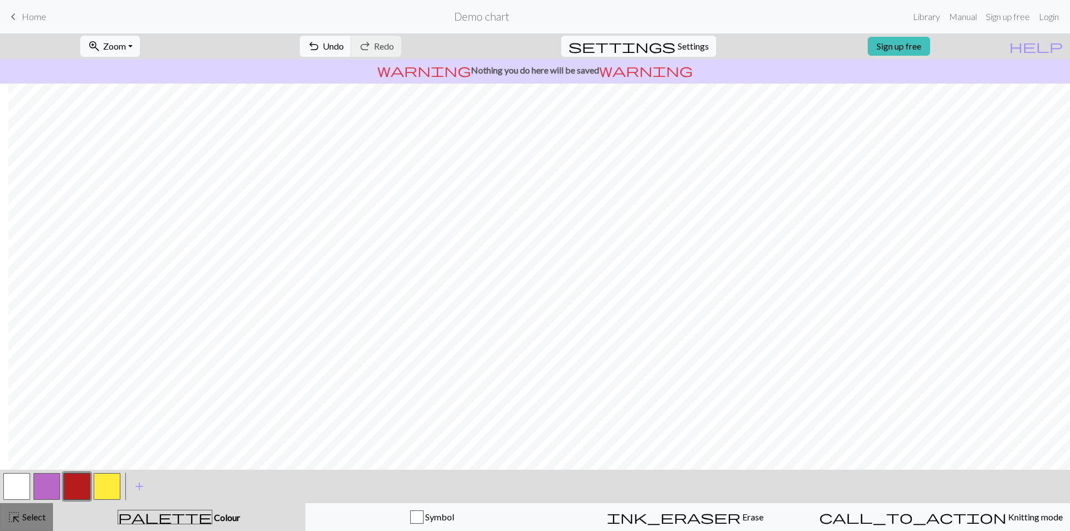
click at [43, 518] on span "Select" at bounding box center [33, 517] width 25 height 11
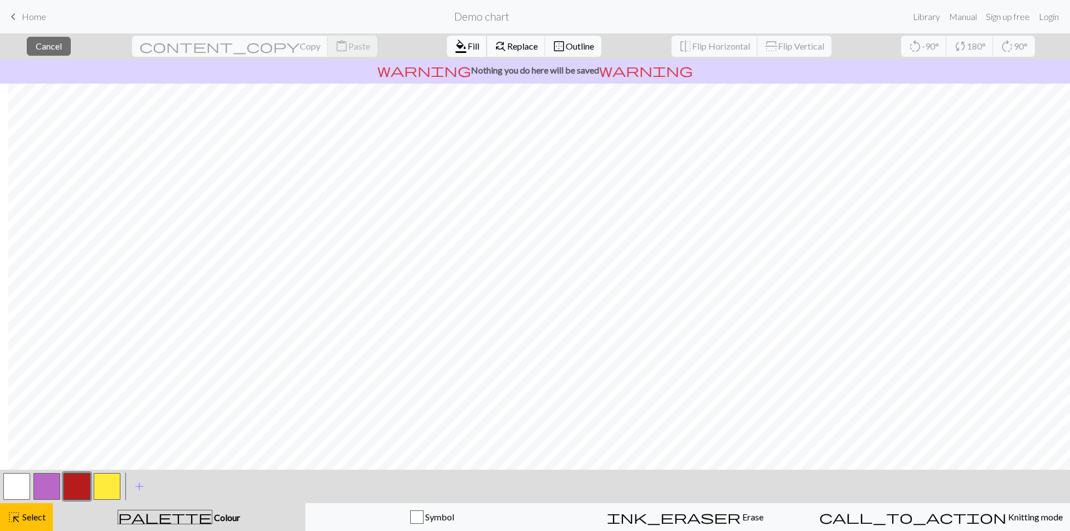
click at [454, 51] on span "format_color_fill" at bounding box center [460, 46] width 13 height 16
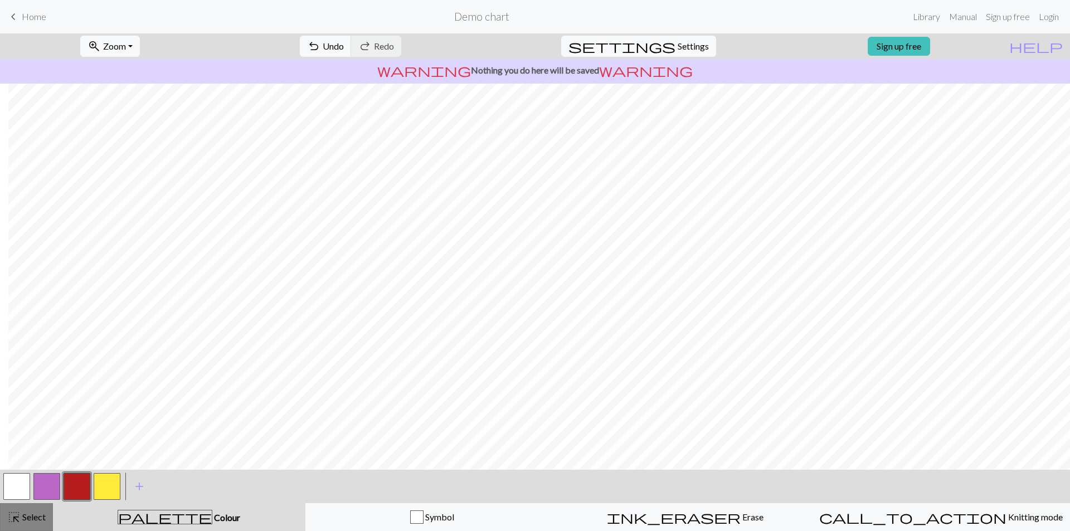
click at [39, 519] on span "Select" at bounding box center [33, 517] width 25 height 11
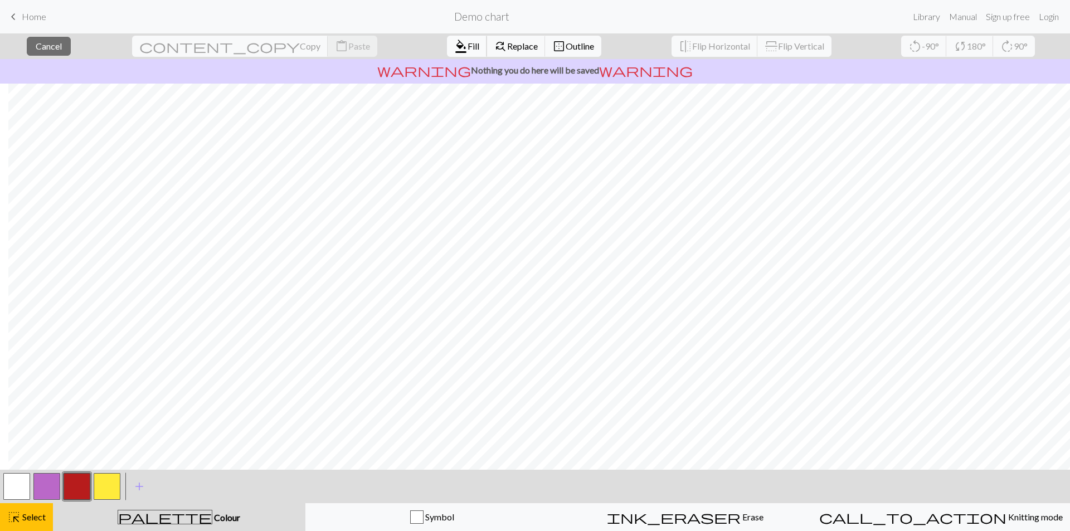
click at [454, 49] on span "format_color_fill" at bounding box center [460, 46] width 13 height 16
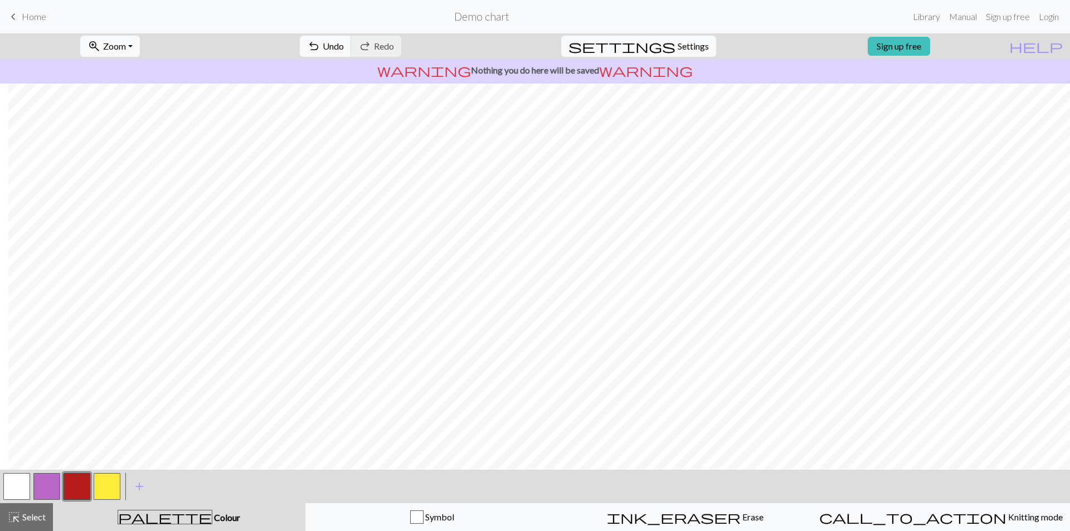
click at [108, 480] on button "button" at bounding box center [107, 486] width 27 height 27
click at [320, 43] on span "undo" at bounding box center [313, 46] width 13 height 16
click at [76, 488] on button "button" at bounding box center [77, 486] width 27 height 27
click at [344, 47] on span "Undo" at bounding box center [333, 46] width 21 height 11
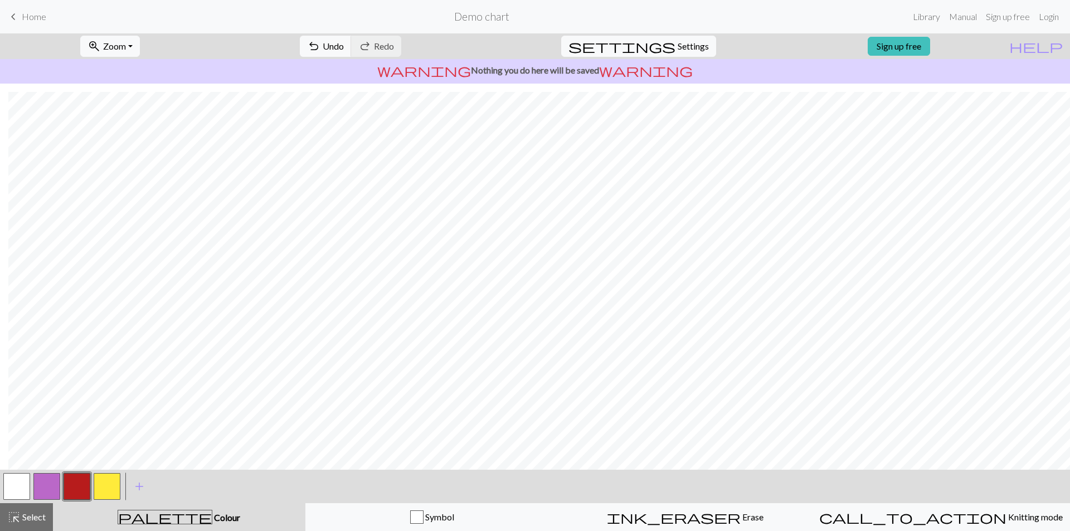
click at [109, 486] on button "button" at bounding box center [107, 486] width 27 height 27
click at [352, 52] on button "undo Undo Undo" at bounding box center [326, 46] width 52 height 21
click at [344, 45] on span "Undo" at bounding box center [333, 46] width 21 height 11
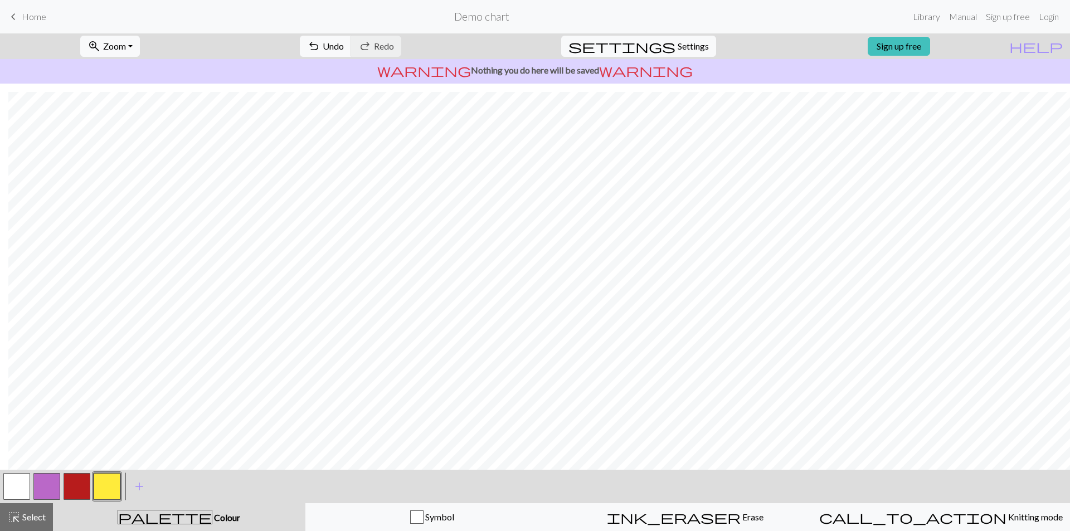
click at [76, 484] on button "button" at bounding box center [77, 486] width 27 height 27
click at [109, 493] on button "button" at bounding box center [107, 486] width 27 height 27
click at [344, 50] on span "Undo" at bounding box center [333, 46] width 21 height 11
click at [352, 38] on button "undo Undo Undo" at bounding box center [326, 46] width 52 height 21
click at [67, 484] on button "button" at bounding box center [77, 486] width 27 height 27
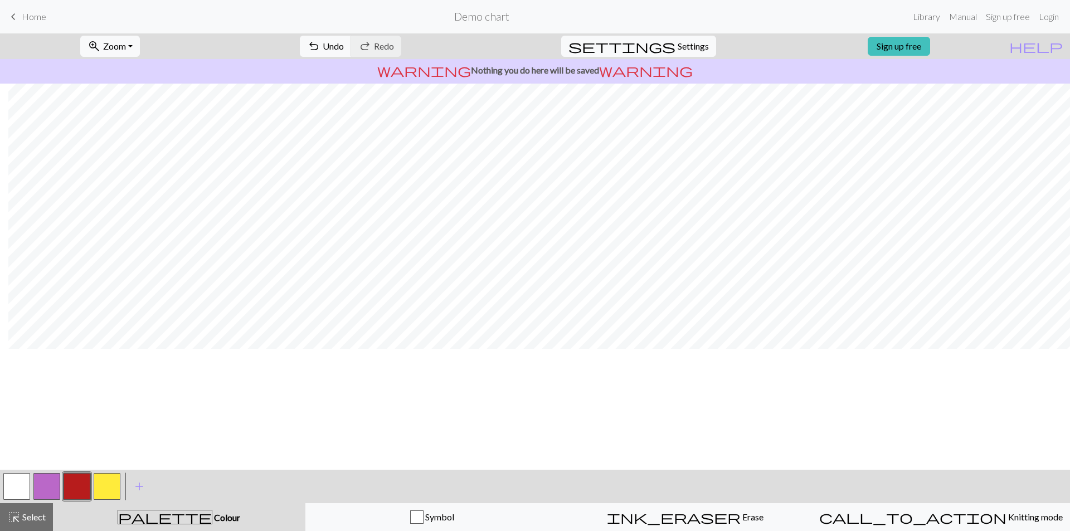
scroll to position [0, 8]
